Goal: Task Accomplishment & Management: Use online tool/utility

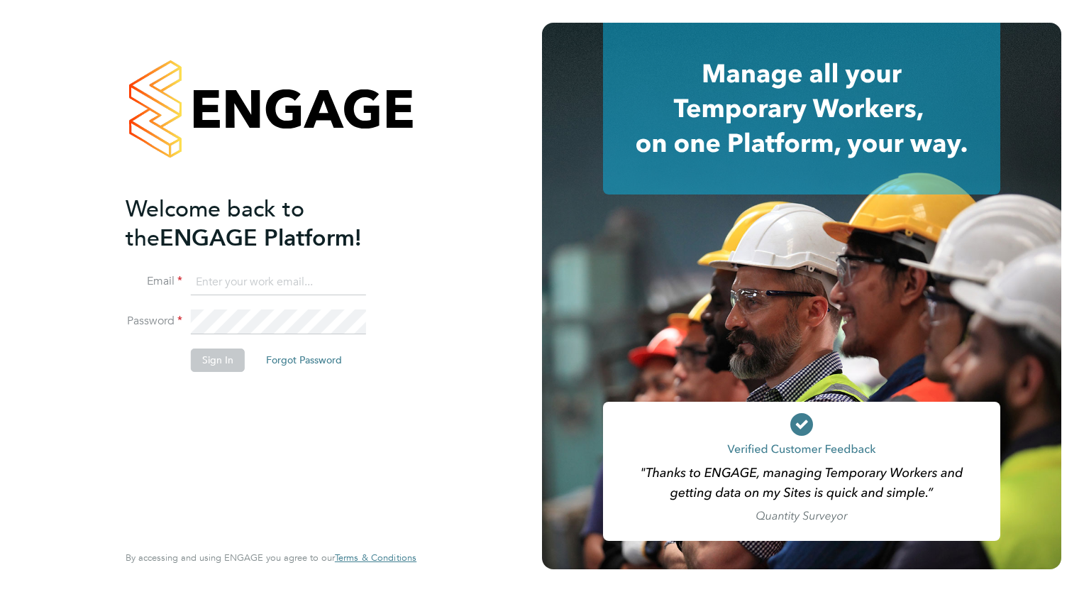
type input "[EMAIL_ADDRESS][DOMAIN_NAME]"
click at [224, 364] on button "Sign In" at bounding box center [218, 359] width 54 height 23
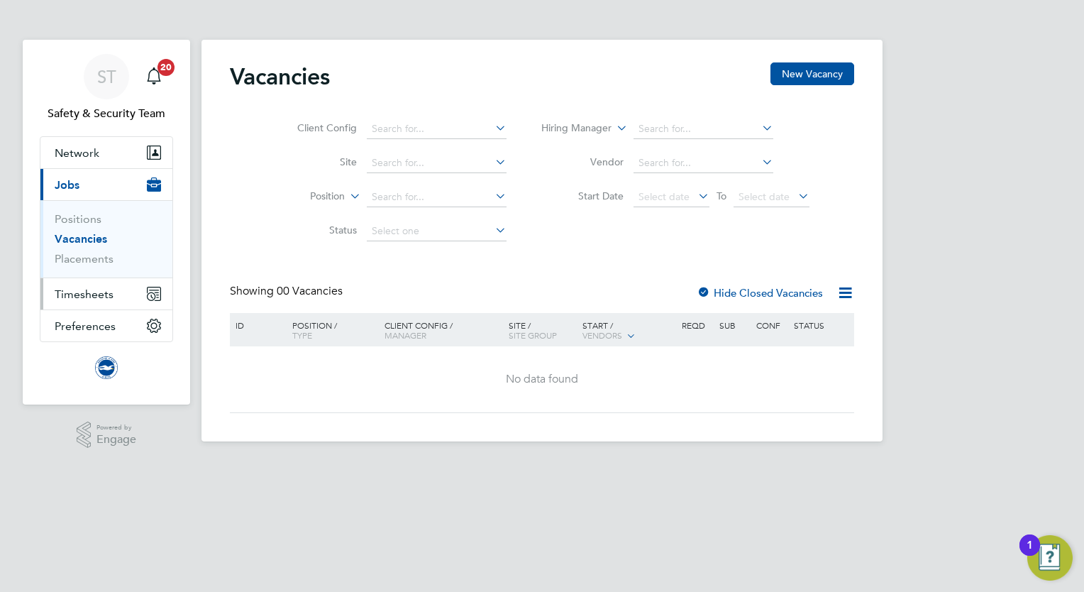
click at [85, 298] on span "Timesheets" at bounding box center [84, 293] width 59 height 13
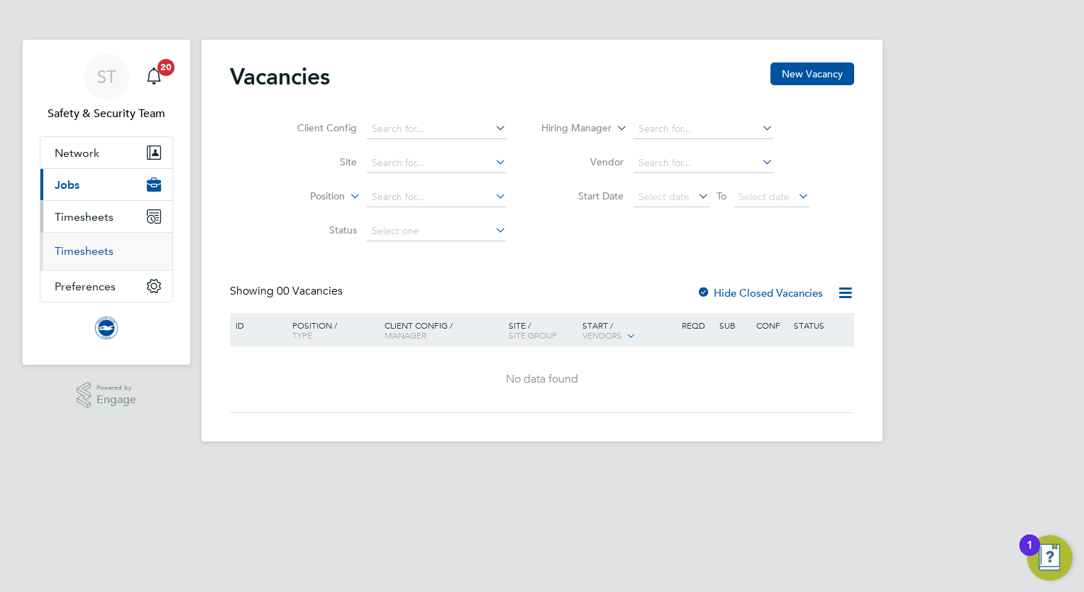
click at [88, 246] on link "Timesheets" at bounding box center [84, 250] width 59 height 13
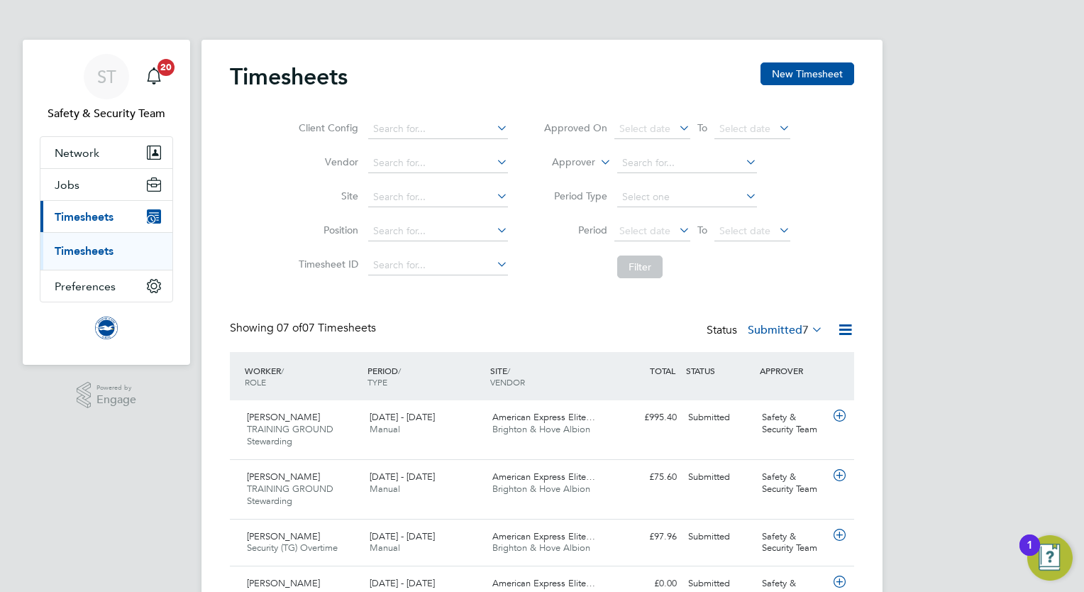
click at [219, 428] on div "Timesheets New Timesheet Client Config Vendor Site Position Timesheet ID Approv…" at bounding box center [542, 454] width 681 height 829
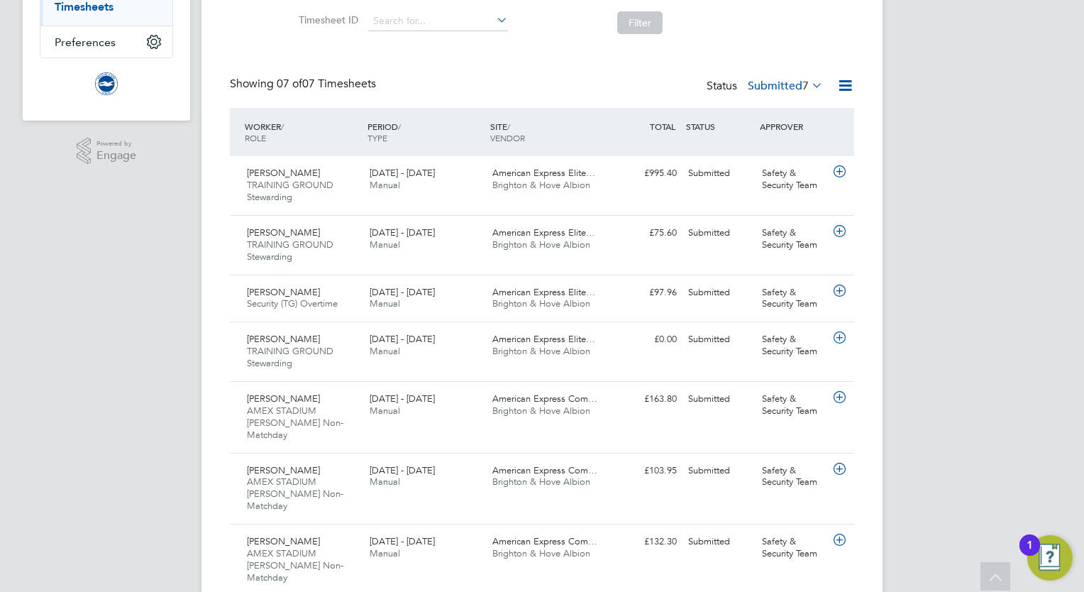
scroll to position [261, 0]
